Goal: Communication & Community: Share content

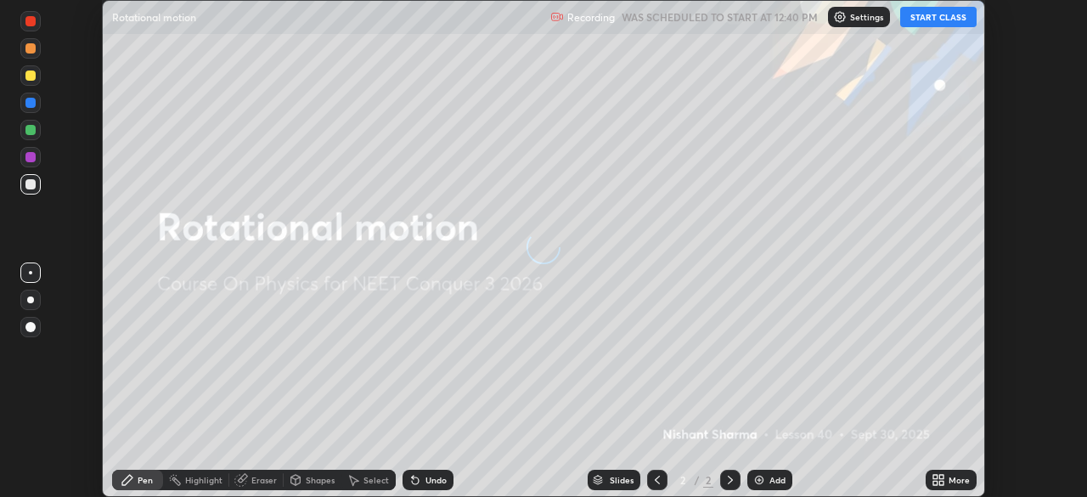
scroll to position [497, 1086]
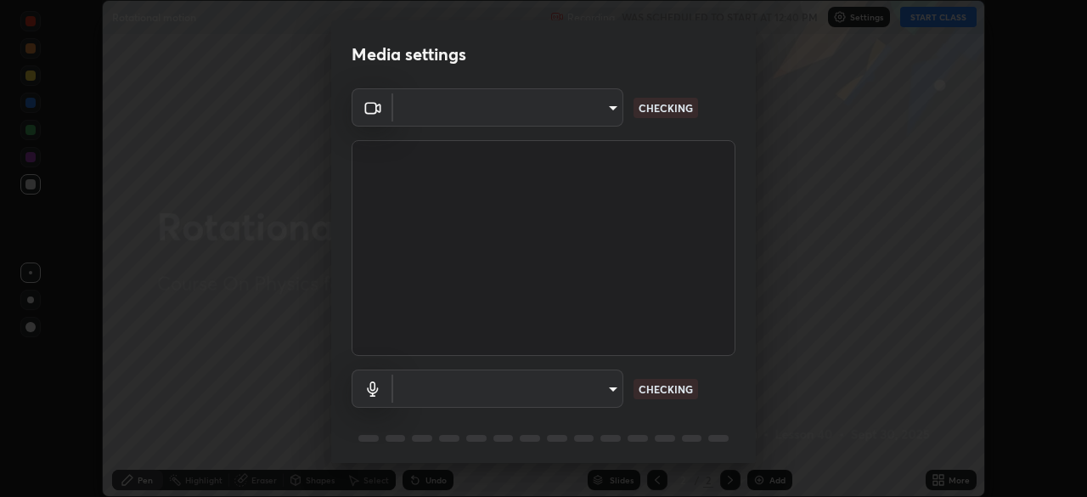
type input "f998bc4046c61b158ae604da705546672abda0c1808058386527230685057052"
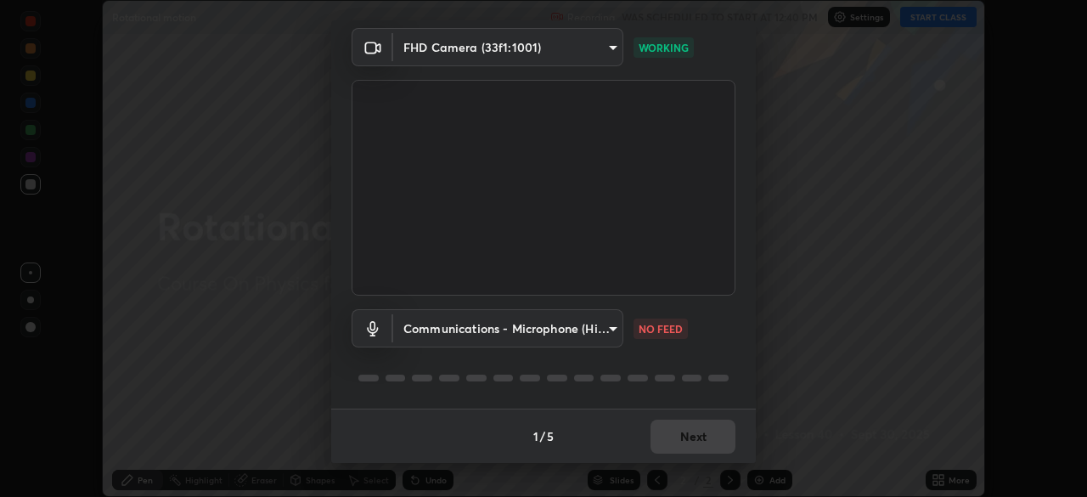
click at [596, 332] on body "Erase all Rotational motion Recording WAS SCHEDULED TO START AT 12:40 PM Settin…" at bounding box center [543, 248] width 1087 height 497
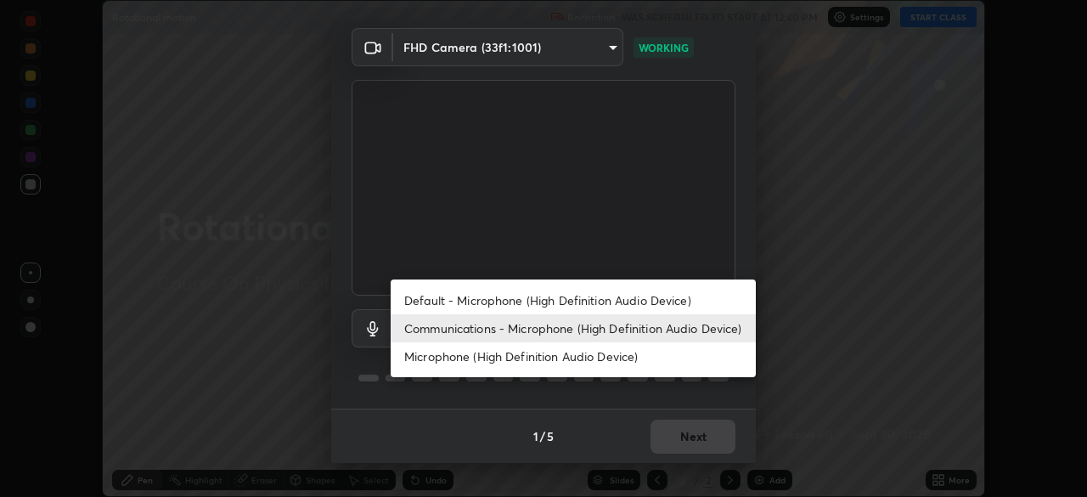
click at [579, 299] on li "Default - Microphone (High Definition Audio Device)" at bounding box center [573, 300] width 365 height 28
type input "default"
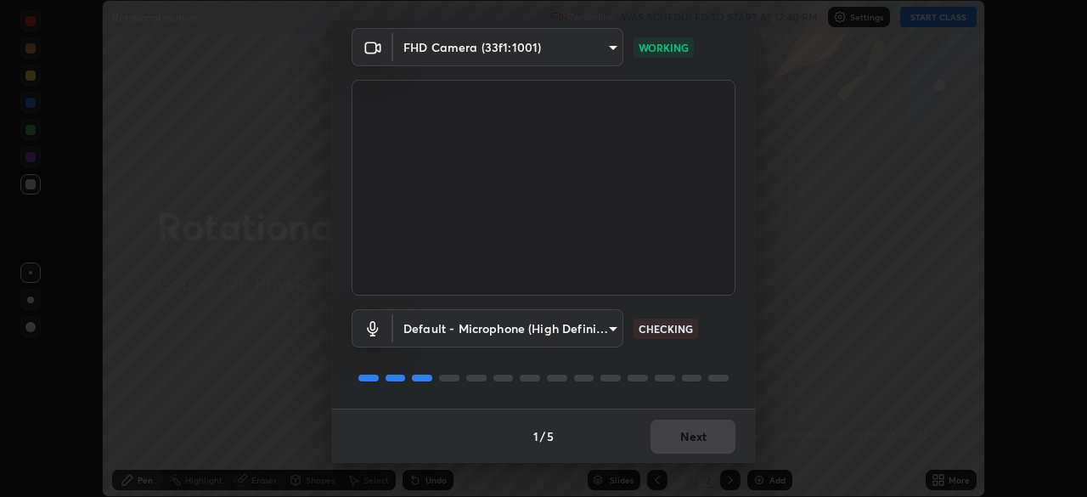
click at [718, 343] on div "Default - Microphone (High Definition Audio Device) default CHECKING" at bounding box center [543, 328] width 384 height 38
click at [717, 343] on div "Default - Microphone (High Definition Audio Device) default CHECKING" at bounding box center [543, 328] width 384 height 38
click at [706, 441] on button "Next" at bounding box center [692, 436] width 85 height 34
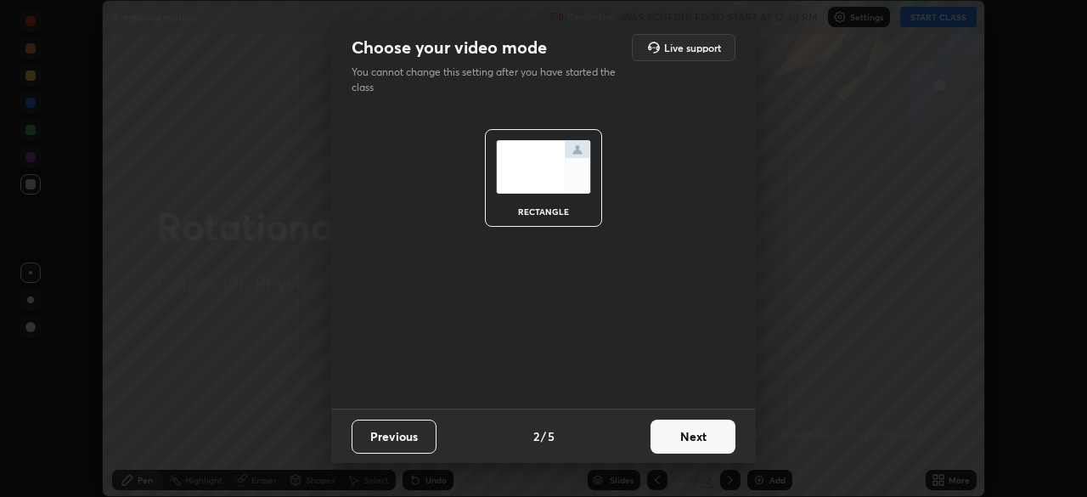
click at [705, 443] on button "Next" at bounding box center [692, 436] width 85 height 34
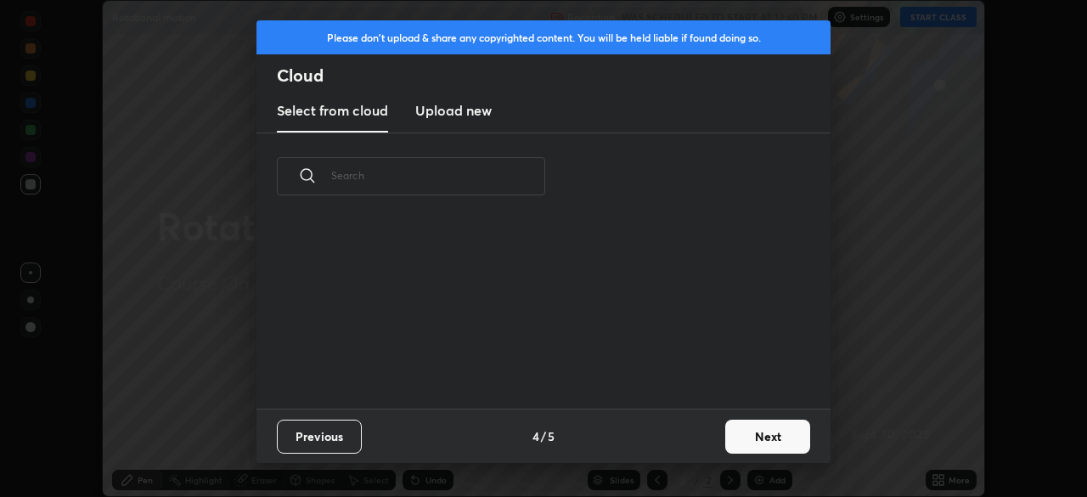
click at [728, 436] on button "Next" at bounding box center [767, 436] width 85 height 34
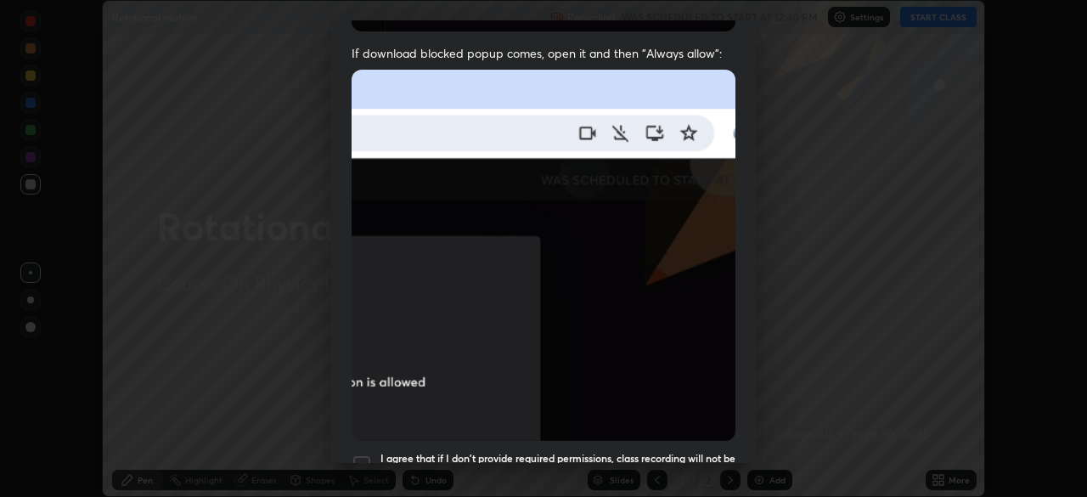
scroll to position [364, 0]
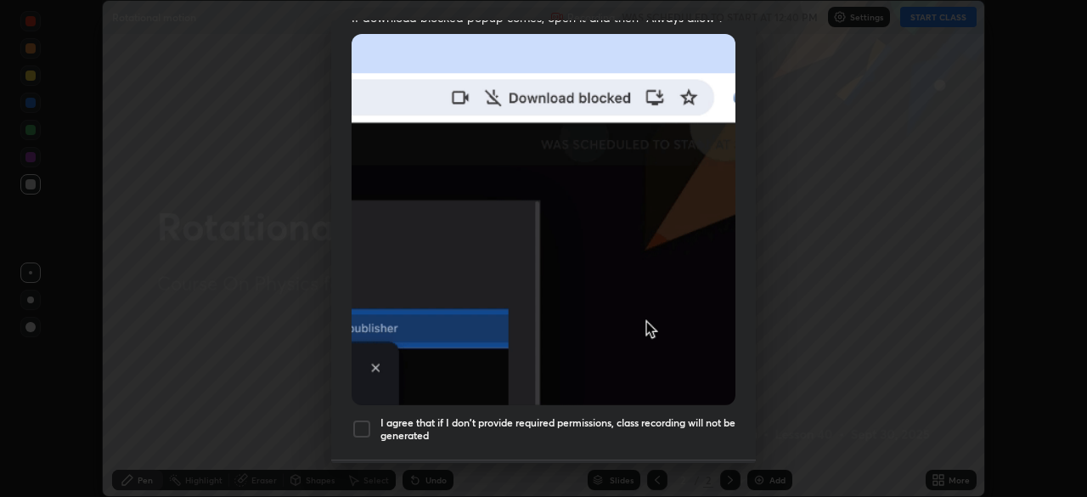
click at [362, 419] on div at bounding box center [361, 429] width 20 height 20
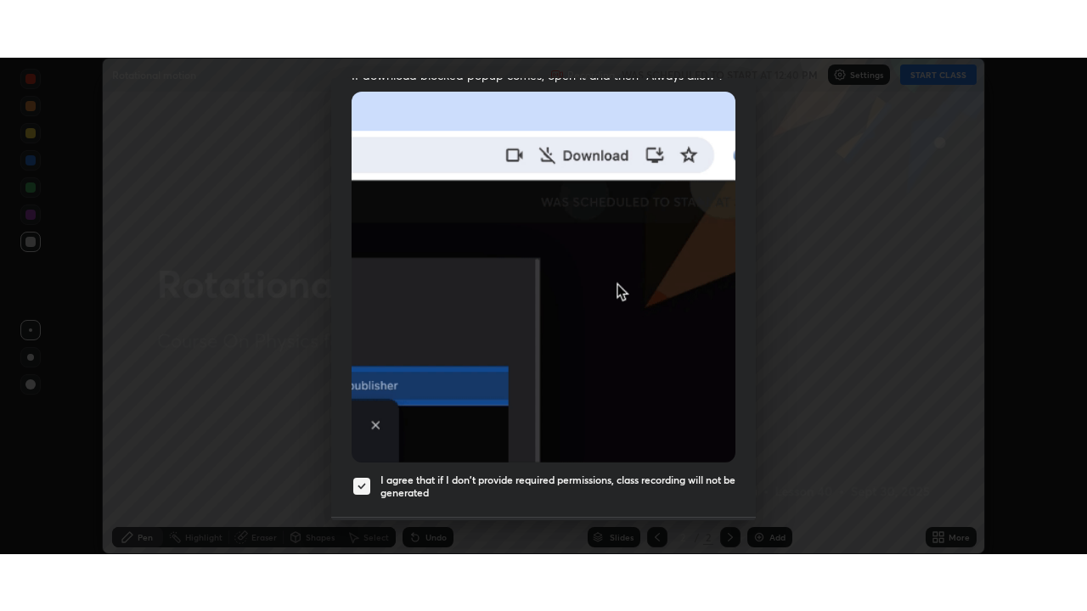
scroll to position [407, 0]
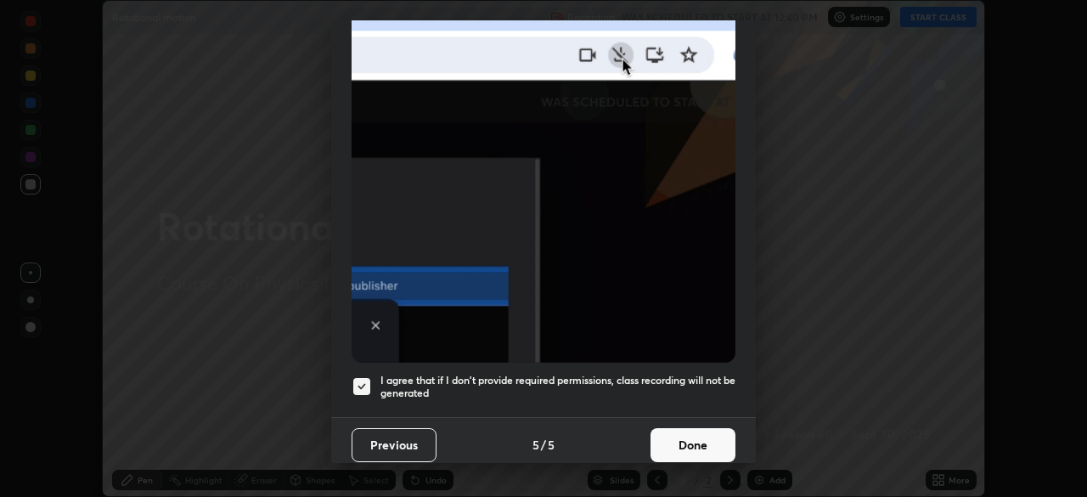
click at [705, 438] on button "Done" at bounding box center [692, 445] width 85 height 34
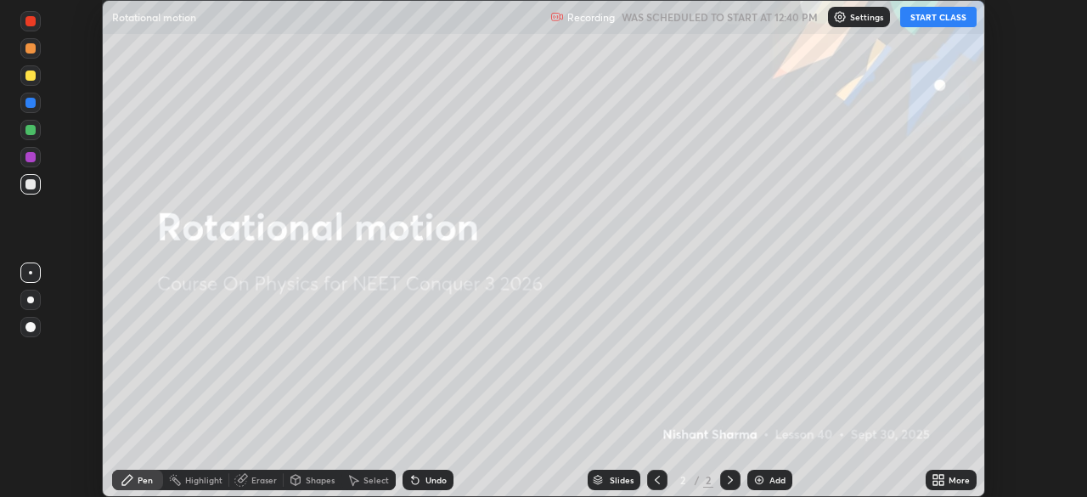
click at [921, 16] on button "START CLASS" at bounding box center [938, 17] width 76 height 20
click at [948, 482] on div "More" at bounding box center [958, 479] width 21 height 8
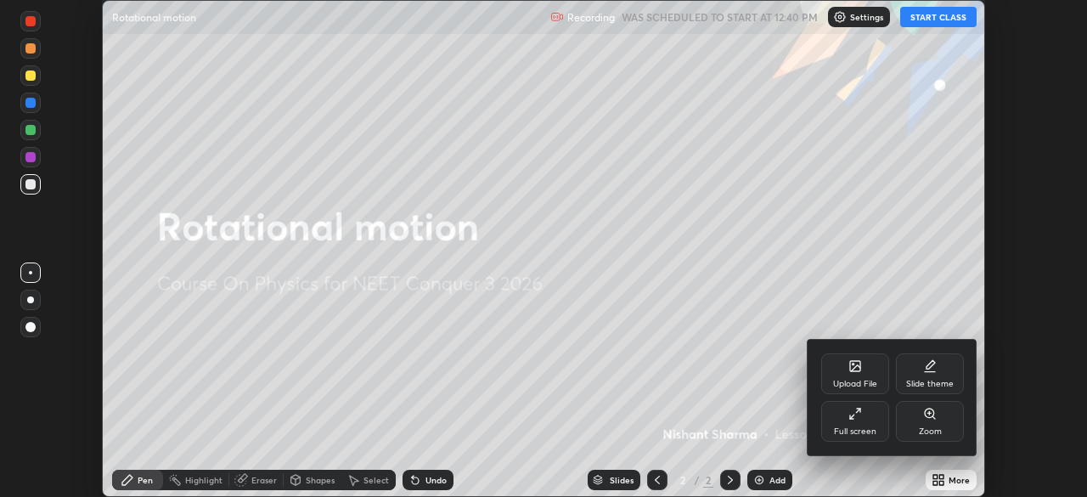
click at [851, 423] on div "Full screen" at bounding box center [855, 421] width 68 height 41
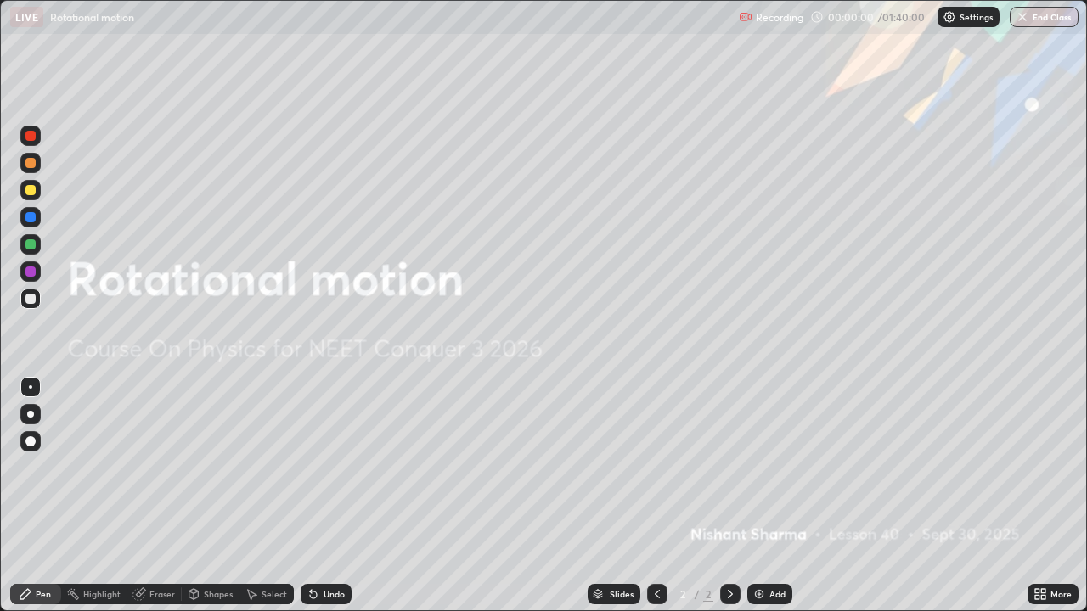
scroll to position [611, 1087]
click at [761, 496] on img at bounding box center [759, 595] width 14 height 14
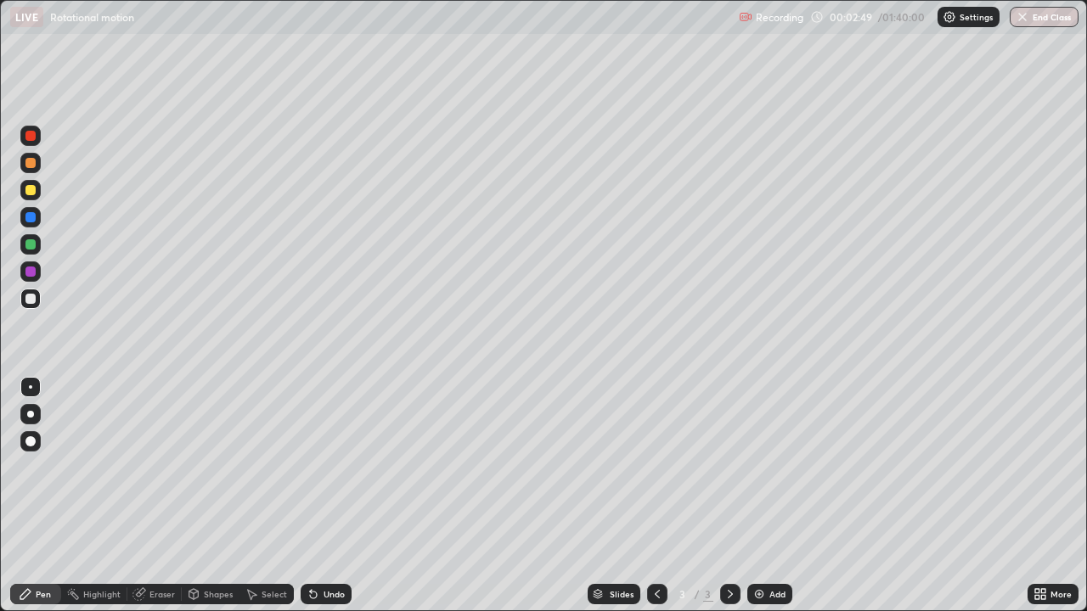
click at [336, 496] on div "Undo" at bounding box center [333, 594] width 21 height 8
click at [335, 496] on div "Undo" at bounding box center [333, 594] width 21 height 8
click at [332, 496] on div "Undo" at bounding box center [333, 594] width 21 height 8
click at [324, 496] on div "Undo" at bounding box center [326, 594] width 51 height 20
click at [323, 496] on div "Undo" at bounding box center [326, 594] width 51 height 20
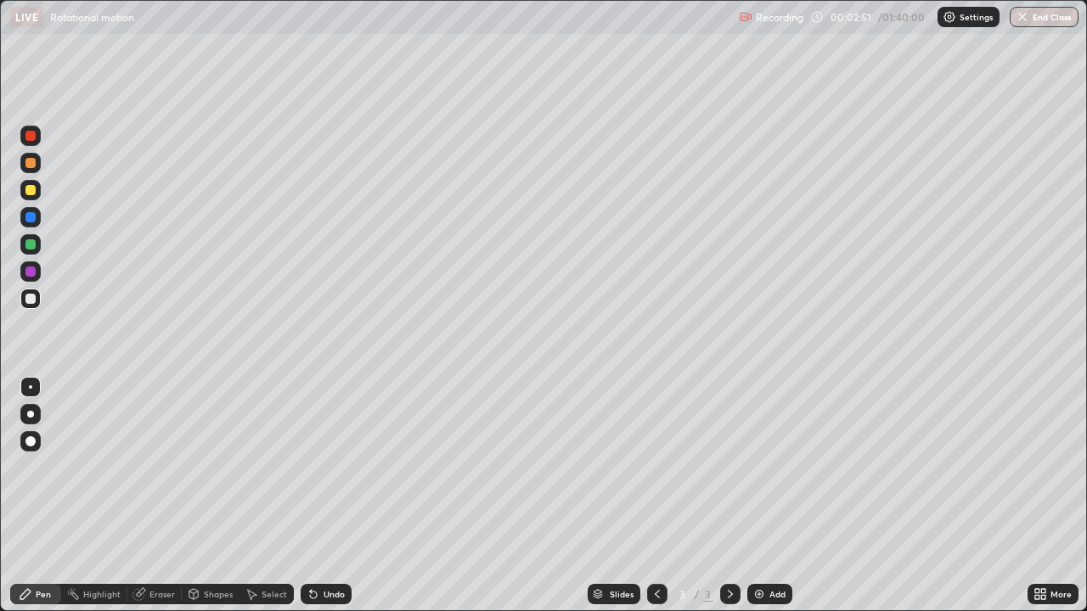
click at [323, 496] on div "Undo" at bounding box center [326, 594] width 51 height 20
click at [769, 496] on div "Add" at bounding box center [777, 594] width 16 height 8
click at [32, 189] on div at bounding box center [30, 190] width 10 height 10
click at [147, 496] on div "Eraser" at bounding box center [154, 594] width 54 height 20
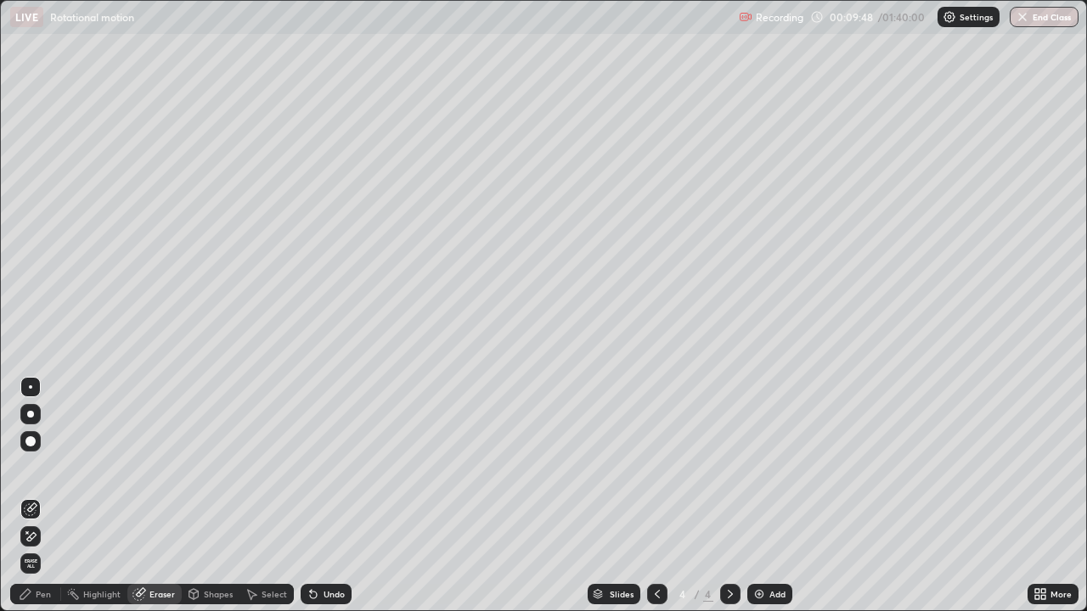
click at [31, 496] on span "Erase all" at bounding box center [30, 564] width 19 height 10
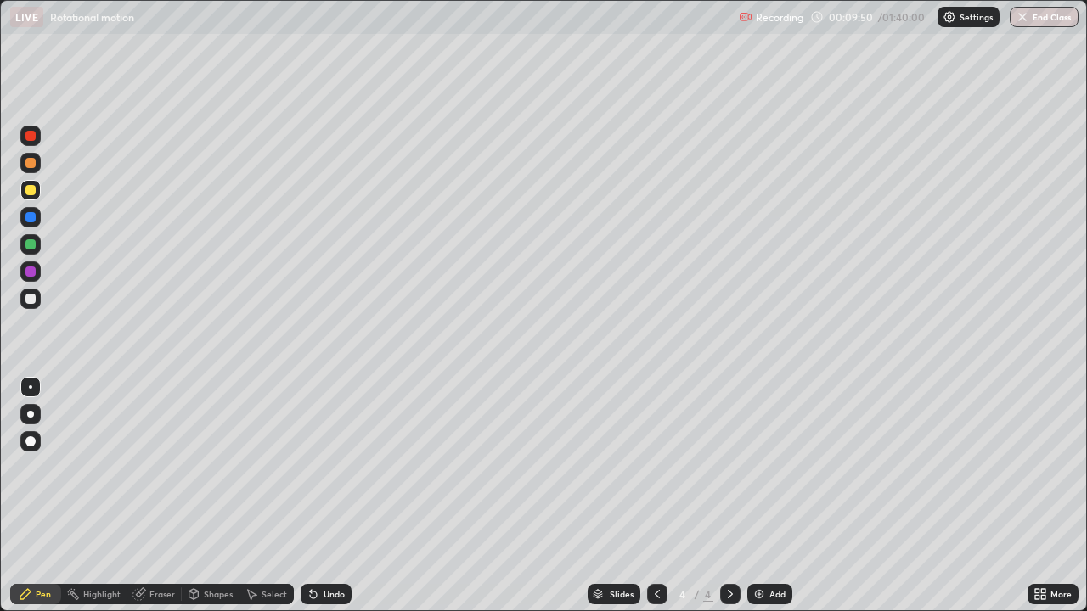
click at [655, 496] on icon at bounding box center [657, 595] width 14 height 14
click at [34, 439] on div at bounding box center [30, 441] width 10 height 10
click at [728, 496] on icon at bounding box center [730, 595] width 14 height 14
click at [30, 386] on div at bounding box center [30, 386] width 3 height 3
click at [753, 496] on img at bounding box center [759, 595] width 14 height 14
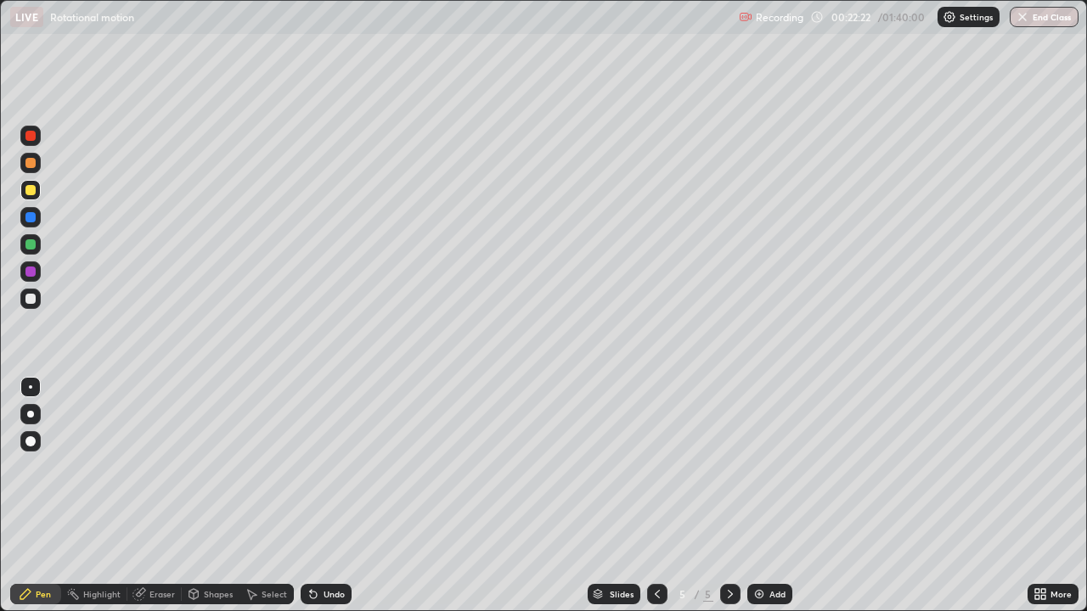
click at [329, 496] on div "Undo" at bounding box center [333, 594] width 21 height 8
click at [336, 496] on div "Undo" at bounding box center [333, 594] width 21 height 8
click at [330, 496] on div "Undo" at bounding box center [326, 594] width 51 height 20
click at [331, 496] on div "Undo" at bounding box center [326, 594] width 51 height 20
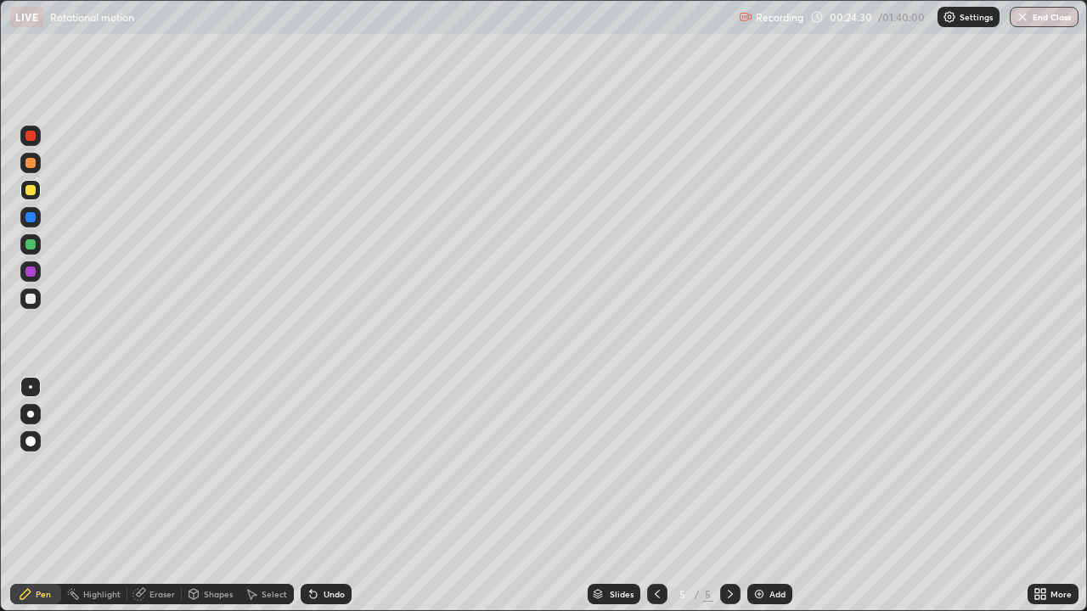
click at [159, 496] on div "Eraser" at bounding box center [161, 594] width 25 height 8
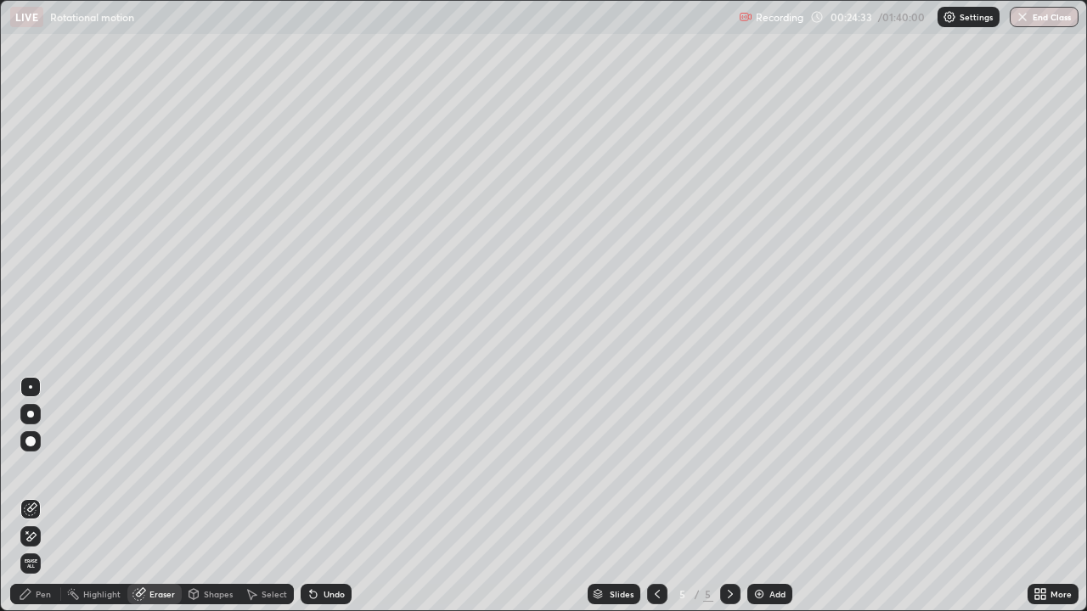
click at [49, 496] on div "Pen" at bounding box center [35, 594] width 51 height 20
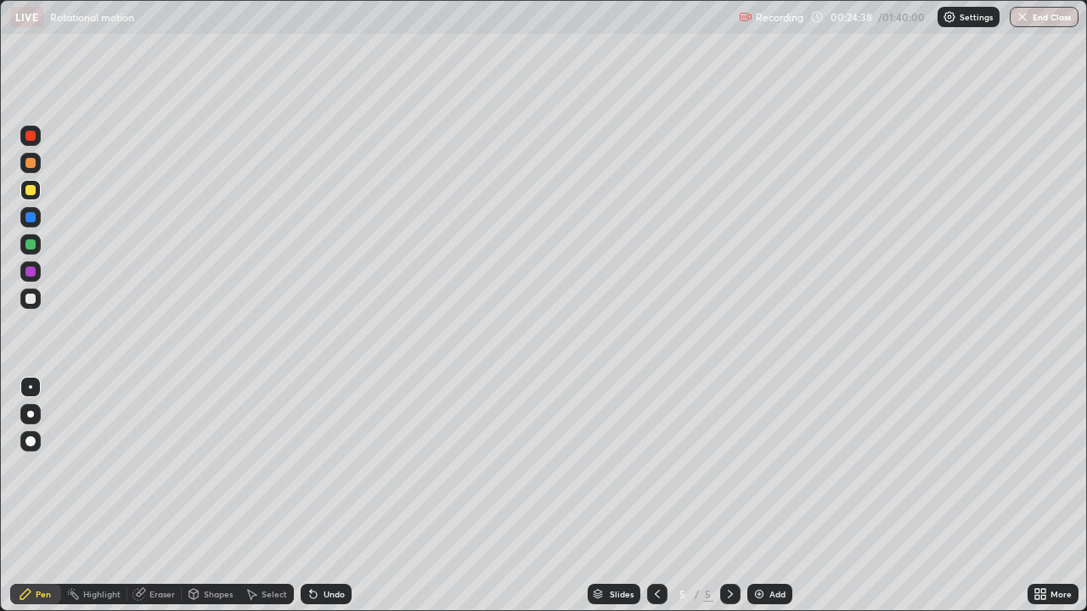
click at [160, 496] on div "Eraser" at bounding box center [161, 594] width 25 height 8
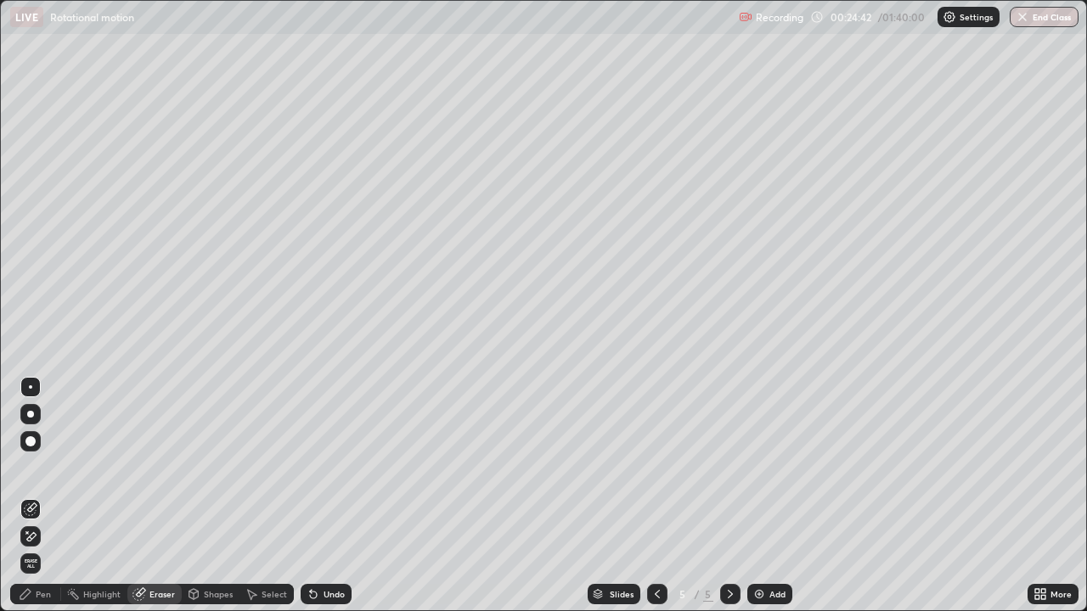
click at [38, 496] on div "Pen" at bounding box center [43, 594] width 15 height 8
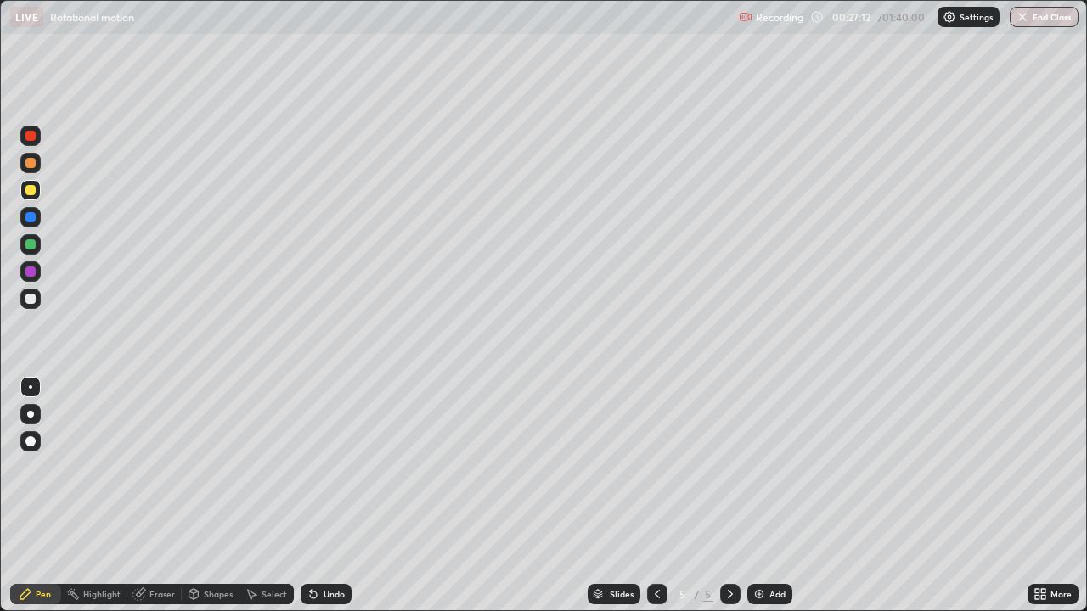
click at [760, 496] on img at bounding box center [759, 595] width 14 height 14
click at [320, 496] on div "Undo" at bounding box center [326, 594] width 51 height 20
click at [328, 496] on div "Undo" at bounding box center [326, 594] width 51 height 20
click at [323, 496] on div "Undo" at bounding box center [326, 594] width 51 height 20
click at [765, 496] on div "Add" at bounding box center [769, 594] width 45 height 20
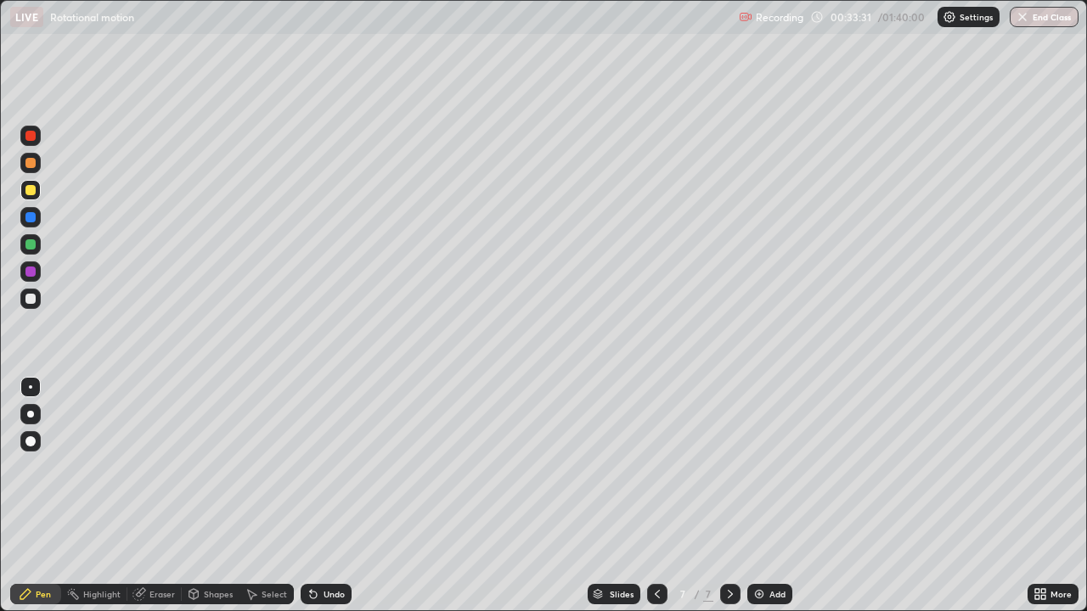
click at [335, 496] on div "Undo" at bounding box center [333, 594] width 21 height 8
click at [325, 496] on div "Undo" at bounding box center [333, 594] width 21 height 8
click at [335, 496] on div "Undo" at bounding box center [333, 594] width 21 height 8
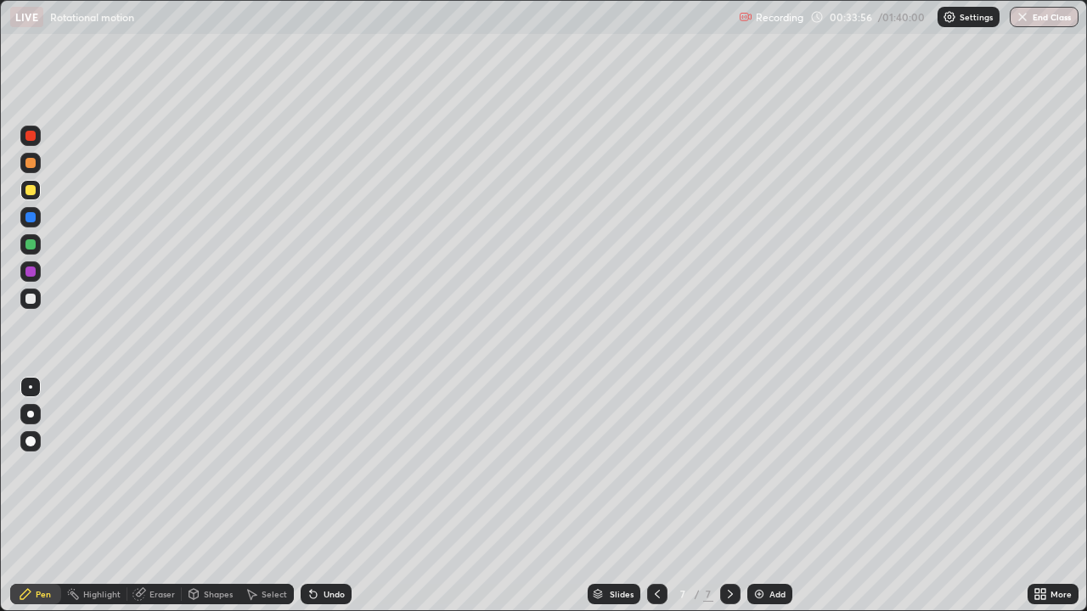
click at [331, 496] on div "Undo" at bounding box center [333, 594] width 21 height 8
click at [29, 299] on div at bounding box center [30, 299] width 10 height 10
click at [324, 496] on div "Undo" at bounding box center [333, 594] width 21 height 8
